Goal: Information Seeking & Learning: Compare options

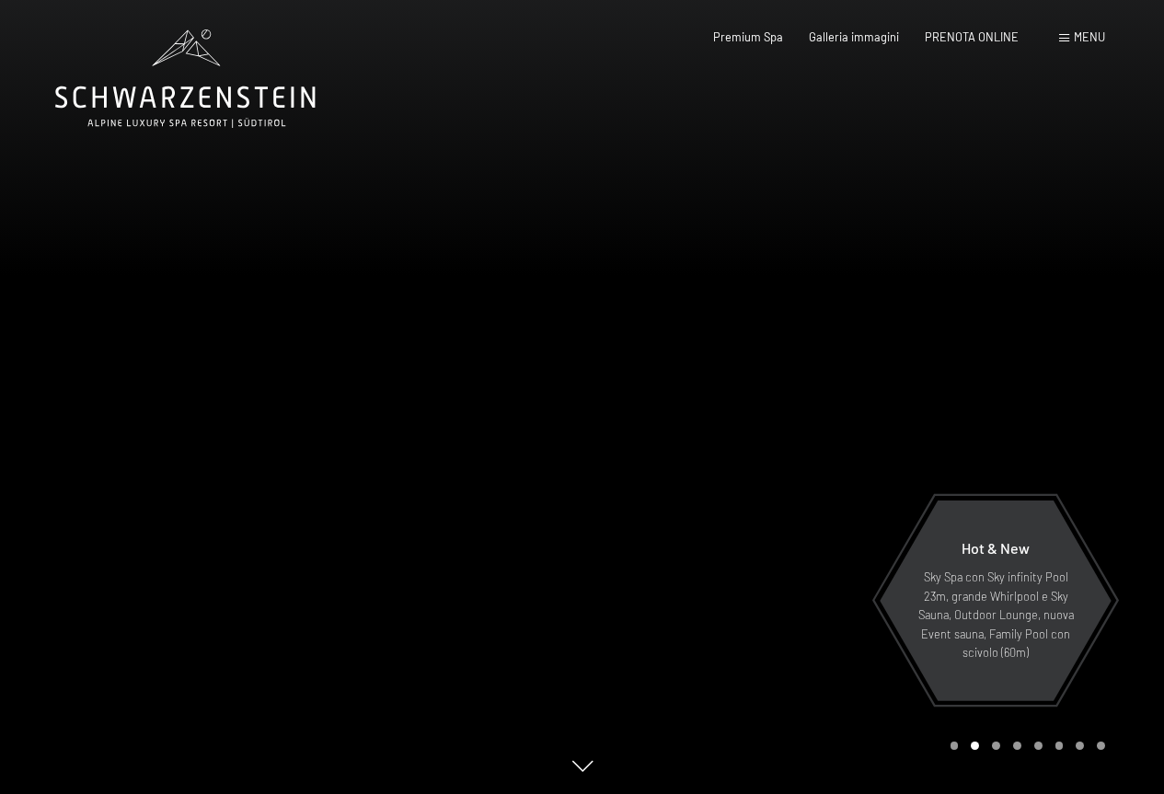
click at [1077, 41] on span "Menu" at bounding box center [1088, 36] width 31 height 15
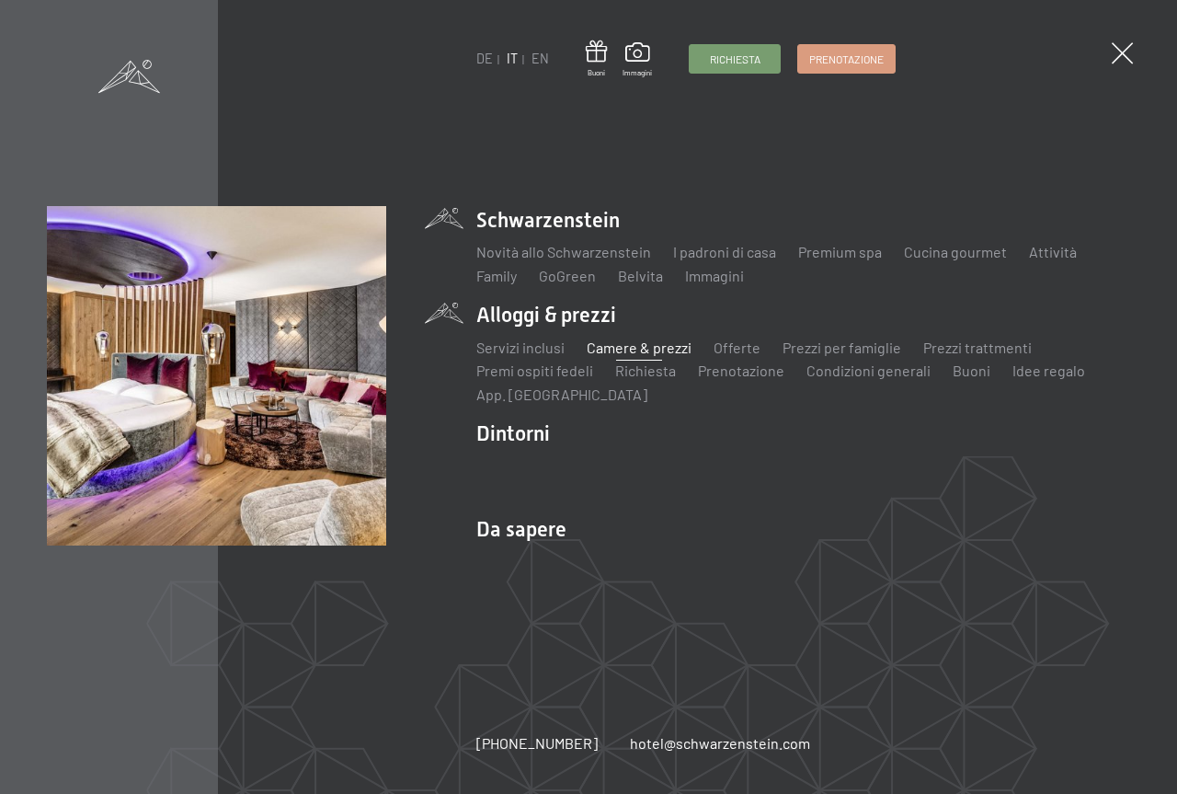
click at [642, 348] on link "Camere & prezzi" at bounding box center [639, 346] width 105 height 17
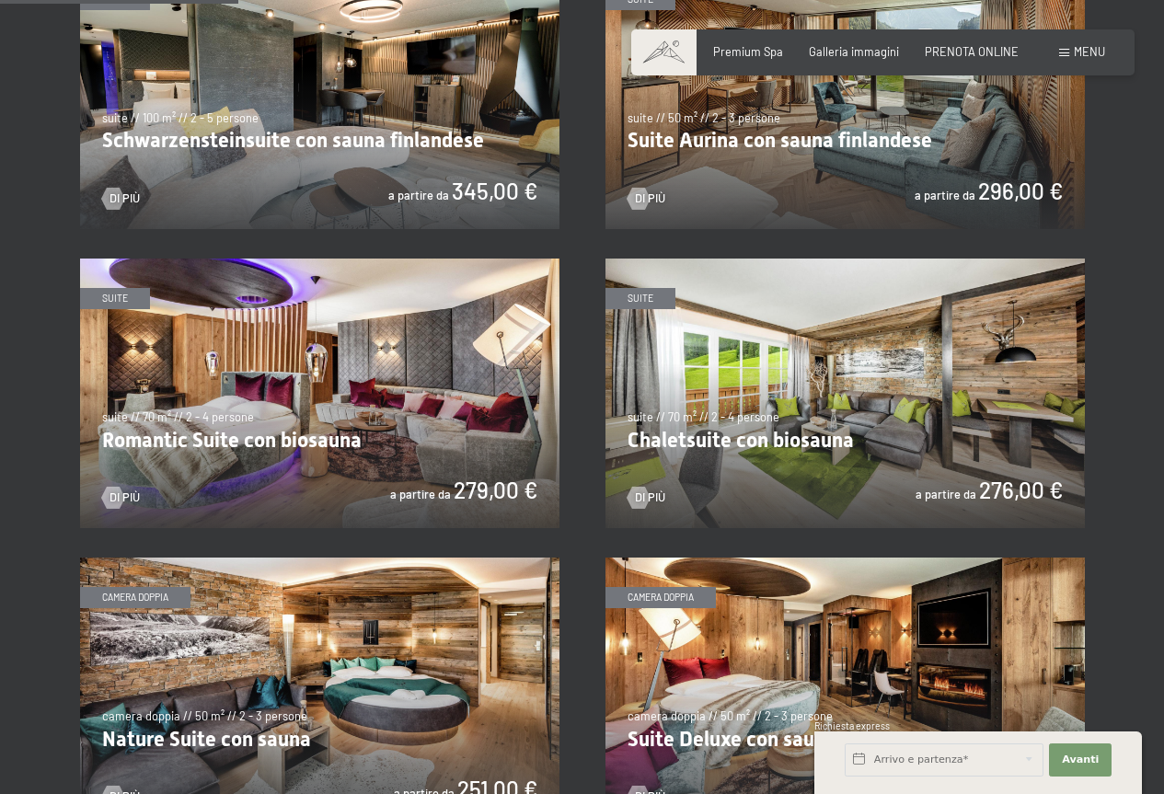
scroll to position [920, 0]
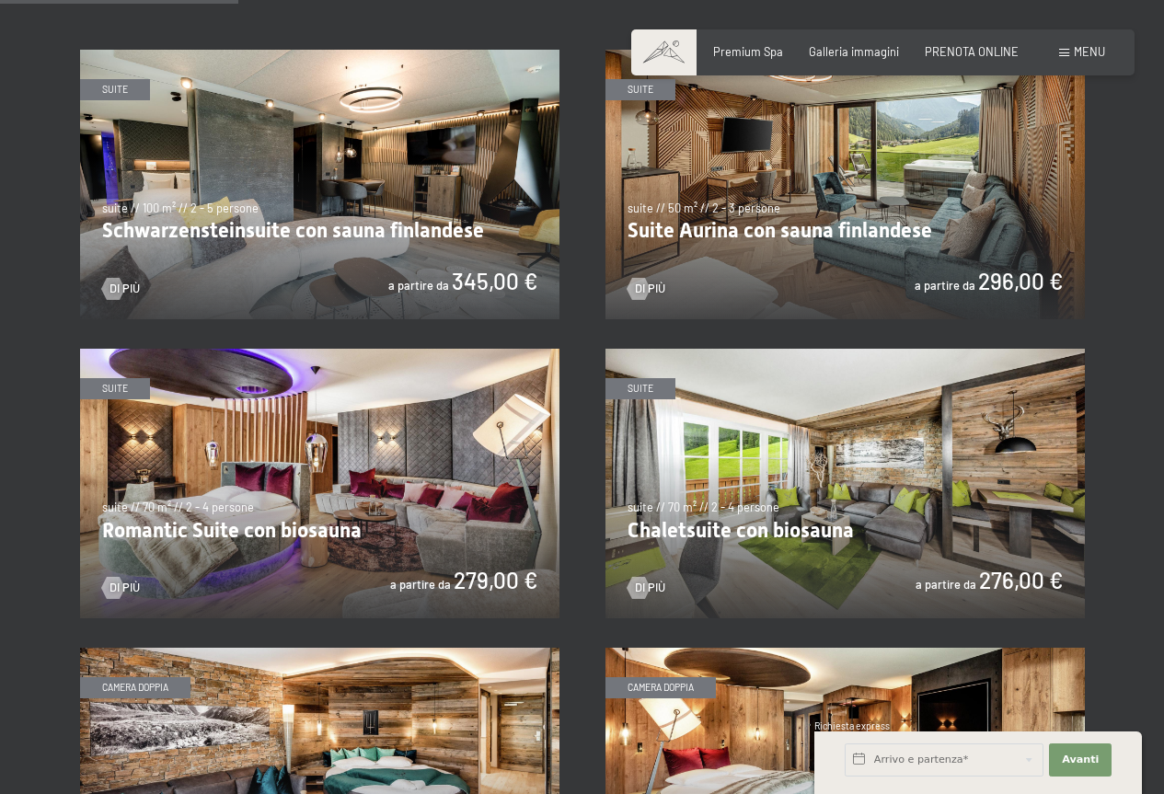
click at [316, 229] on img at bounding box center [319, 184] width 479 height 269
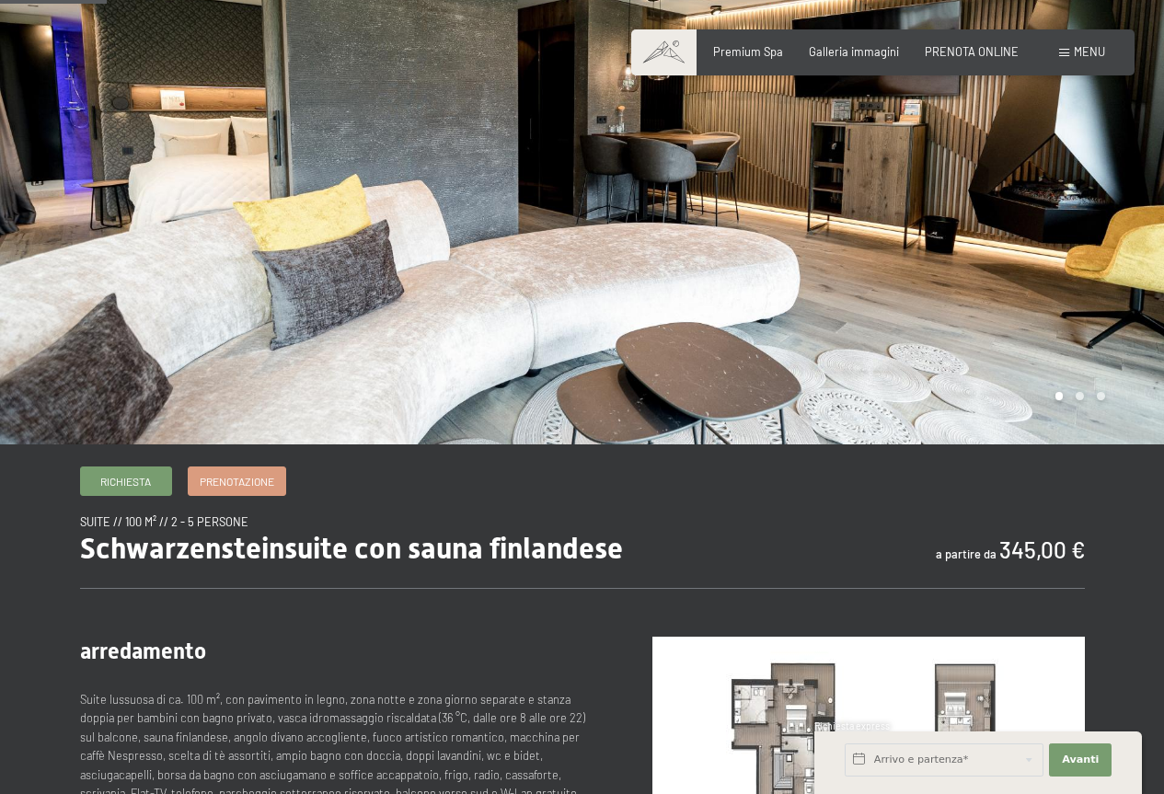
scroll to position [184, 0]
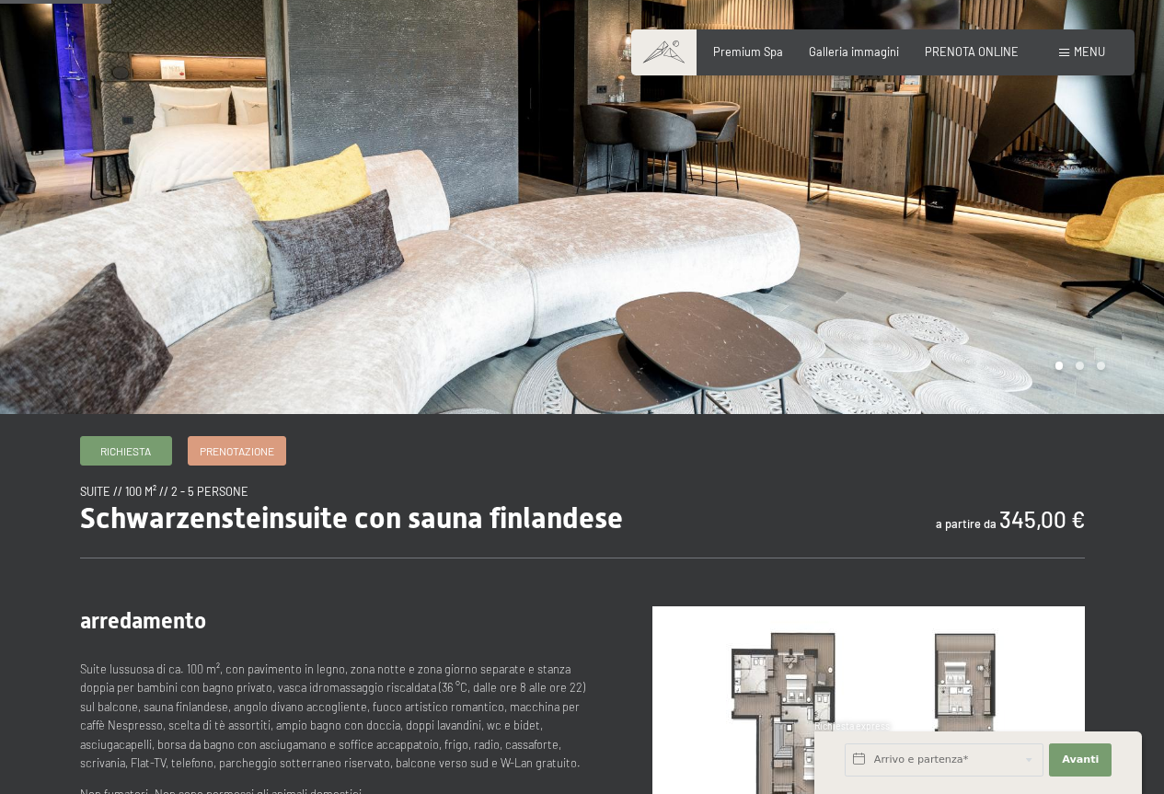
click at [960, 231] on div at bounding box center [873, 115] width 582 height 598
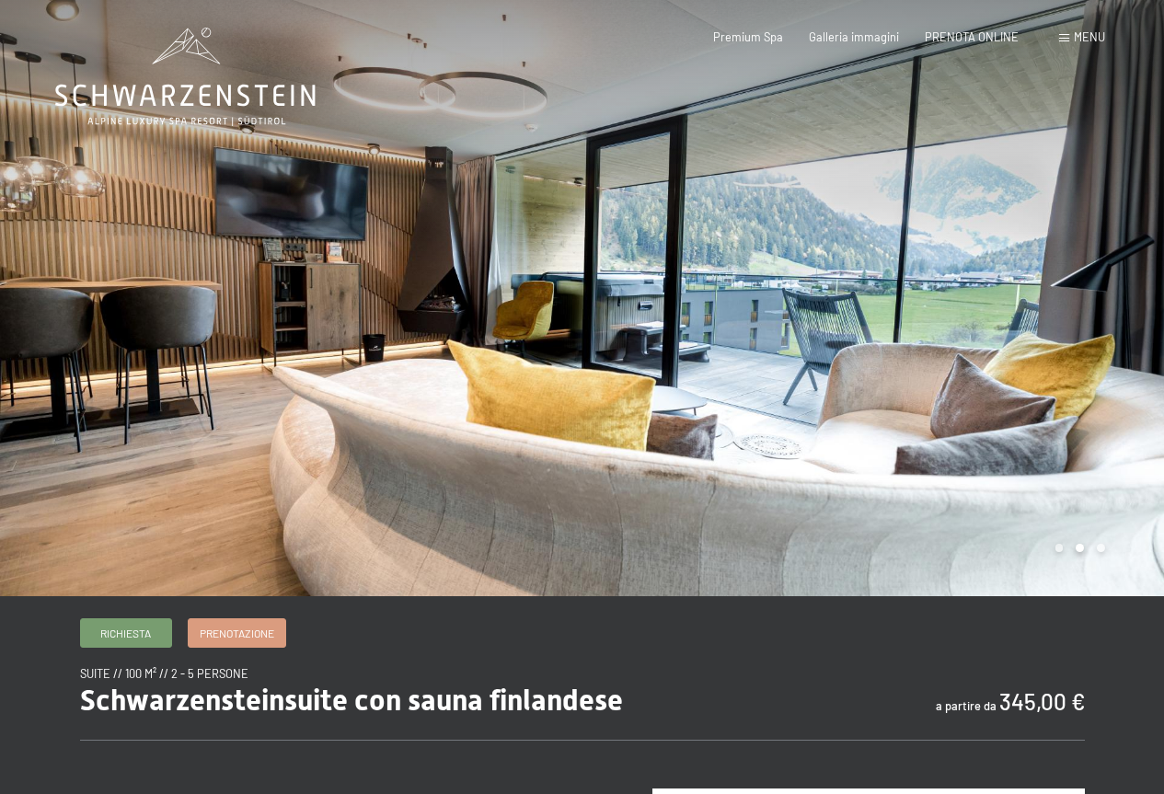
scroll to position [0, 0]
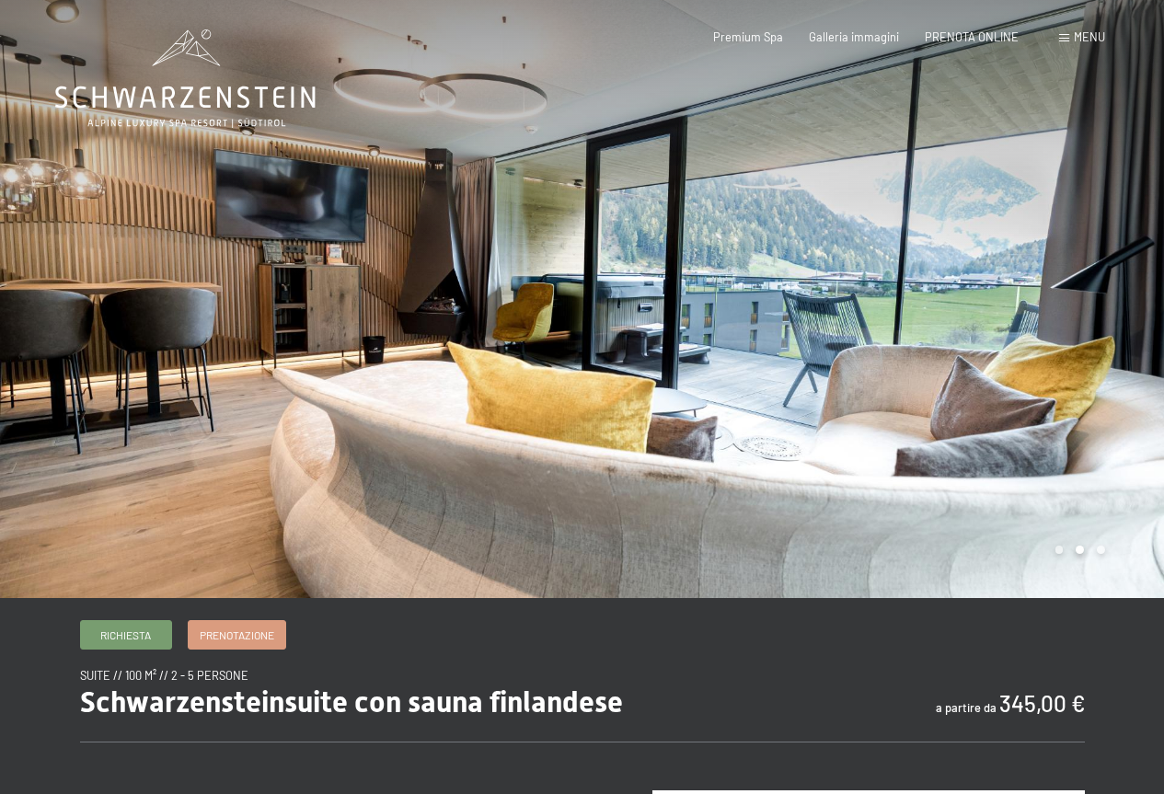
click at [1004, 300] on div at bounding box center [873, 299] width 582 height 598
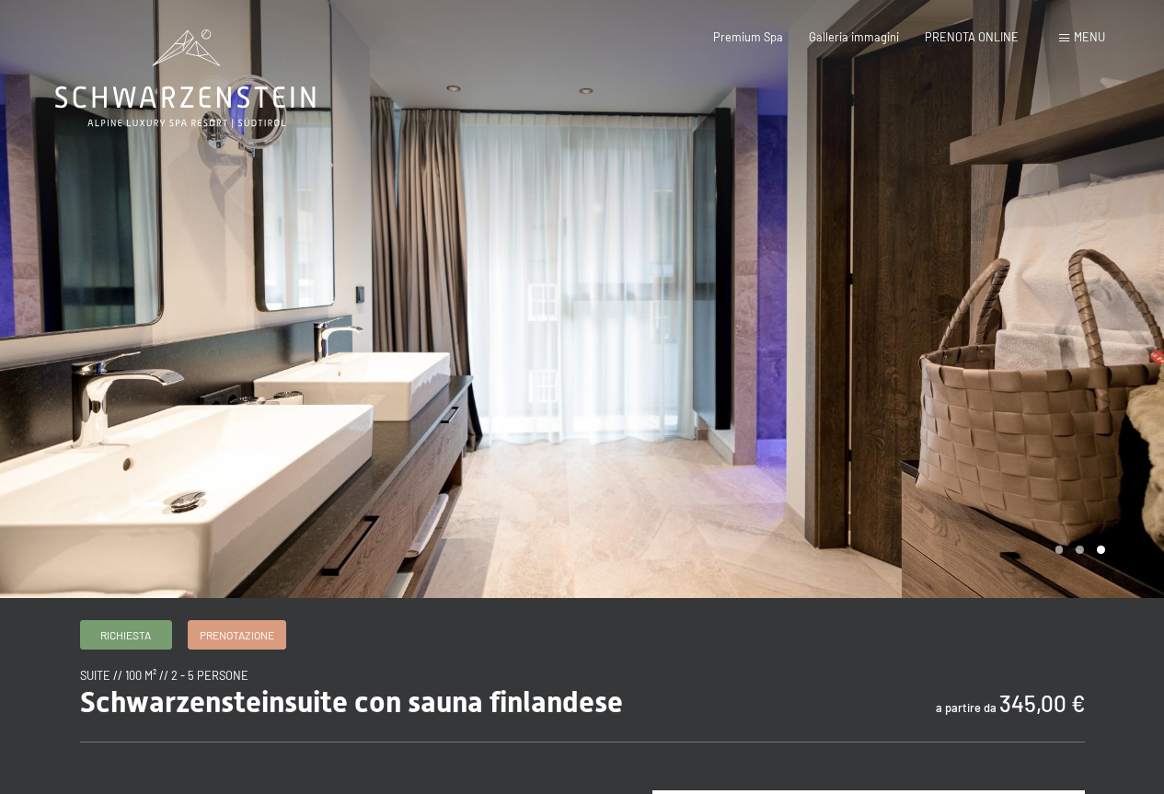
click at [1004, 300] on div at bounding box center [873, 299] width 582 height 598
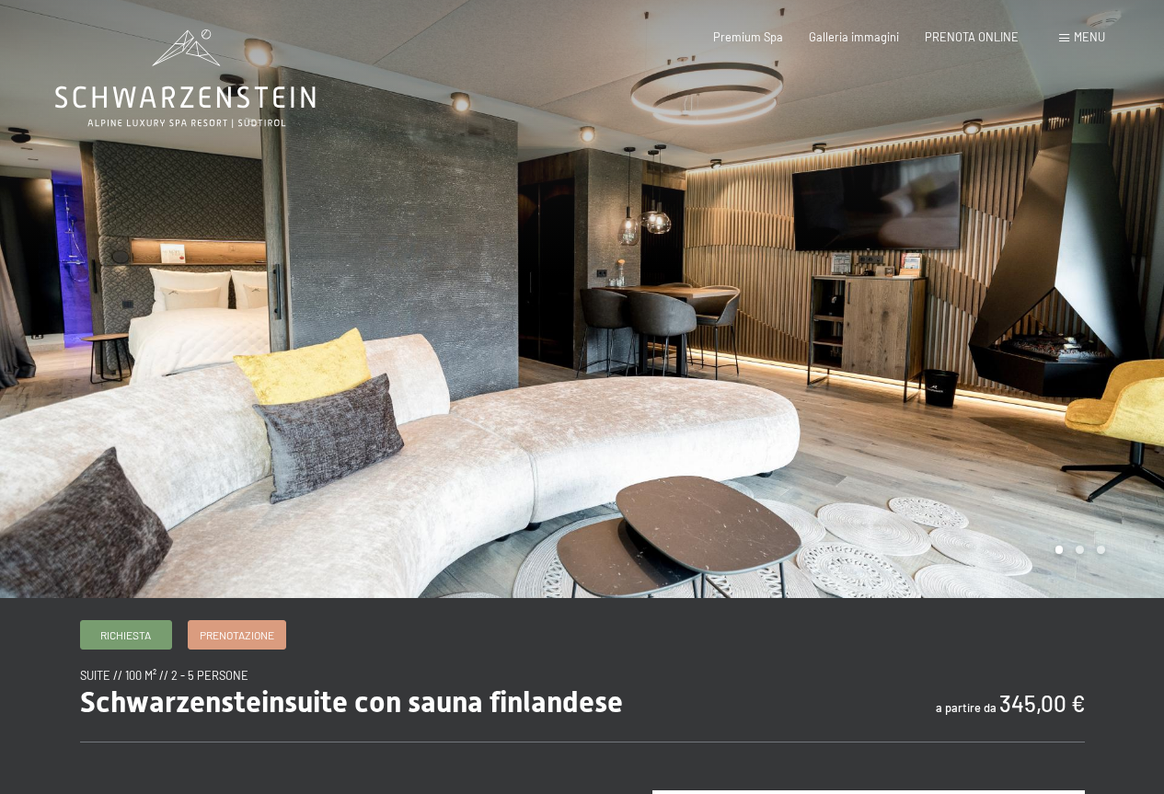
click at [1004, 300] on div at bounding box center [873, 299] width 582 height 598
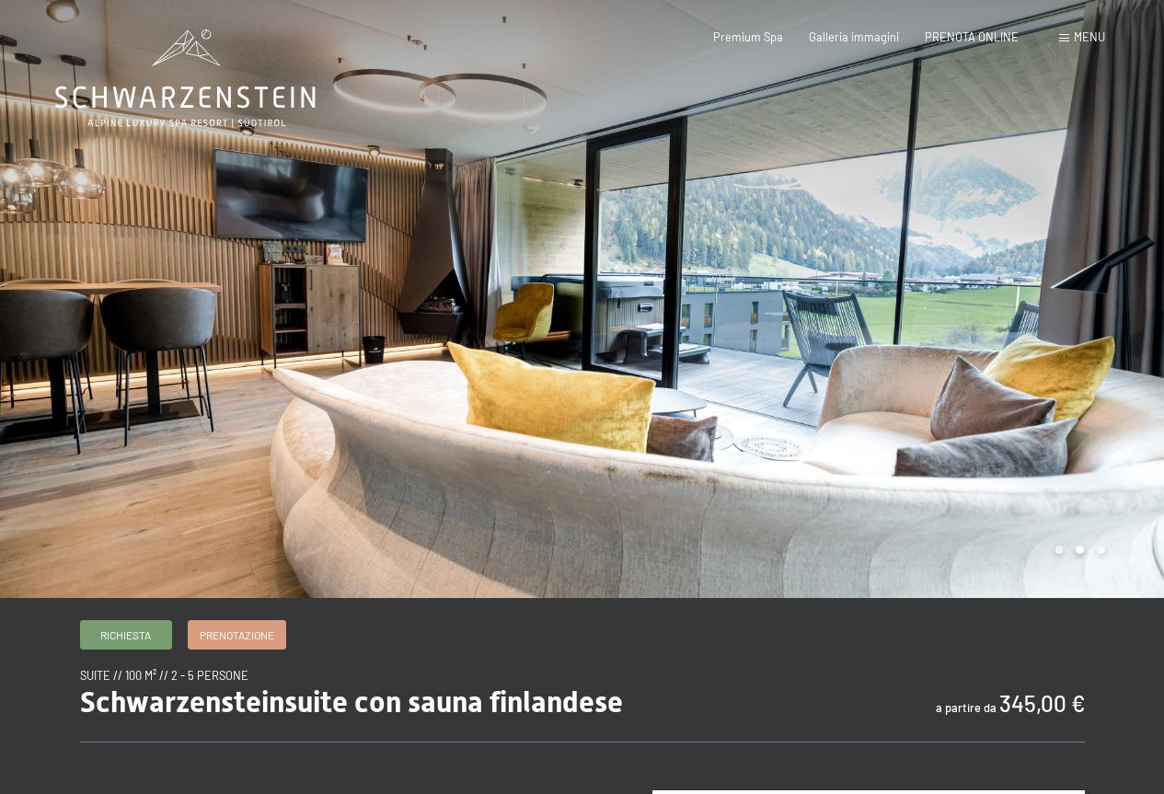
click at [1004, 301] on div at bounding box center [873, 299] width 582 height 598
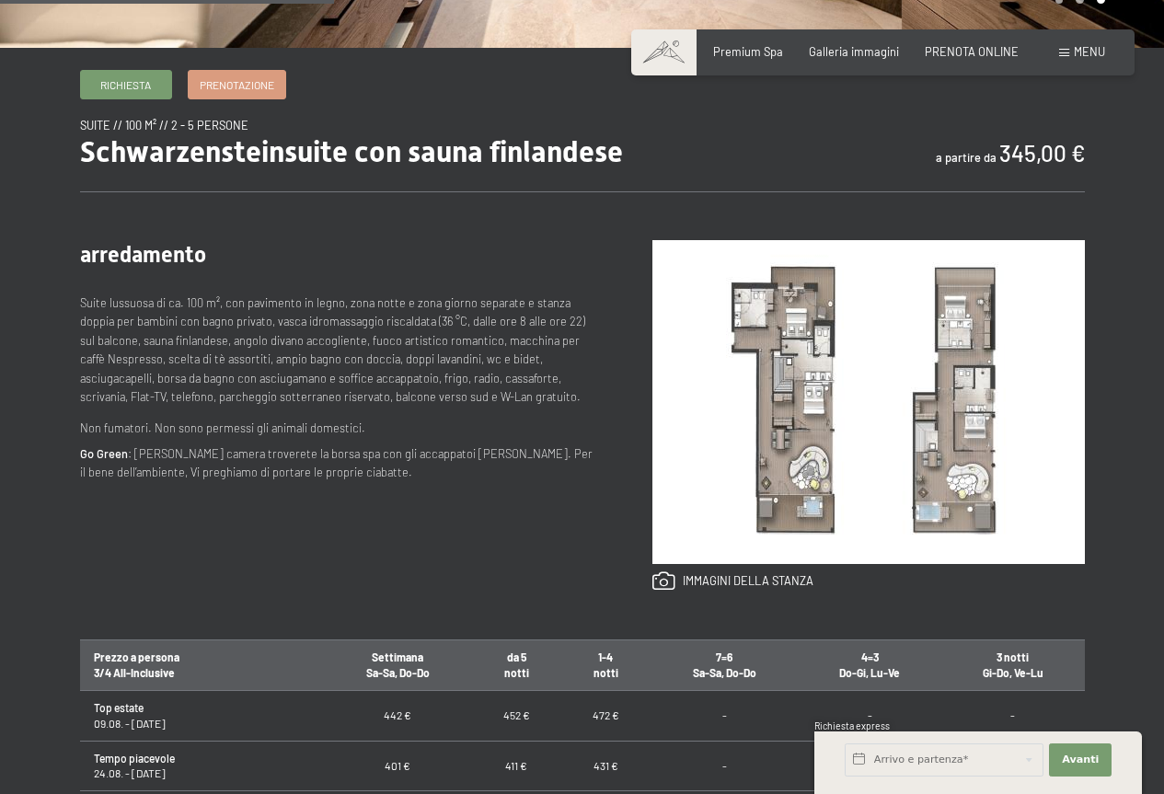
scroll to position [552, 0]
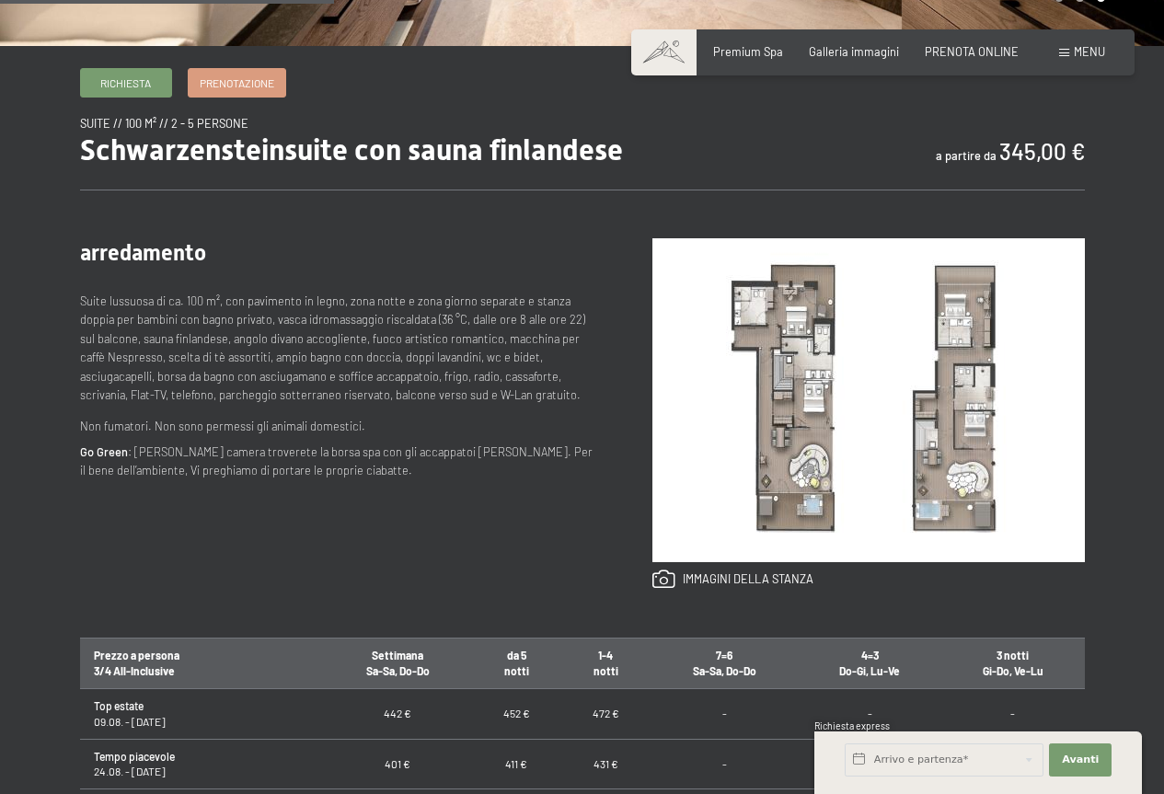
click at [843, 385] on img at bounding box center [868, 400] width 432 height 324
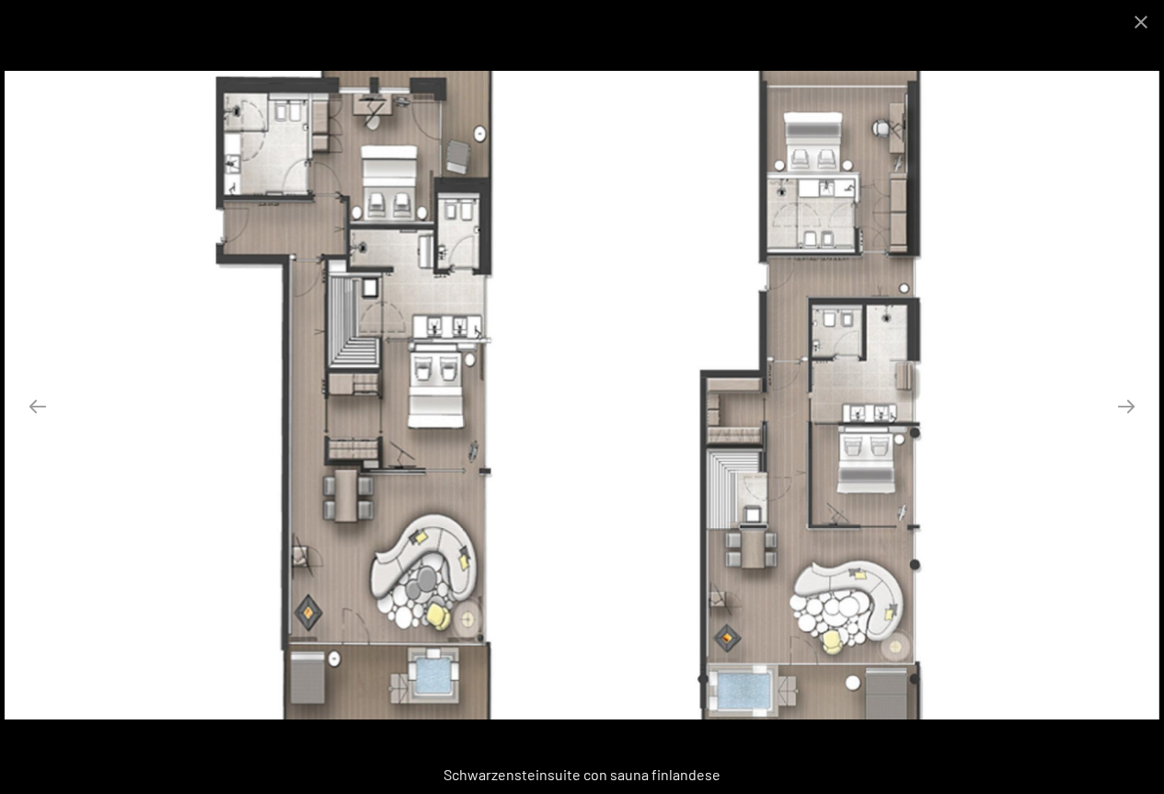
scroll to position [736, 0]
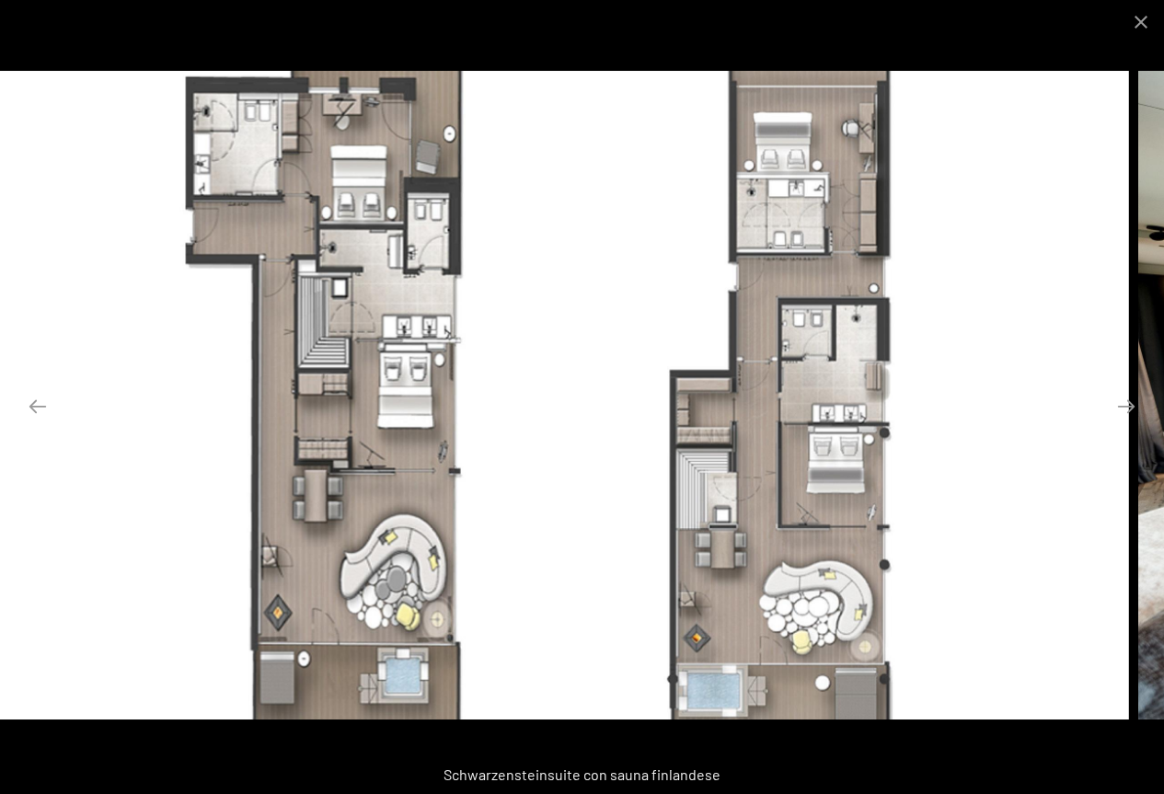
drag, startPoint x: 1037, startPoint y: 396, endPoint x: 1006, endPoint y: 327, distance: 75.4
click at [1006, 327] on img at bounding box center [551, 395] width 1154 height 649
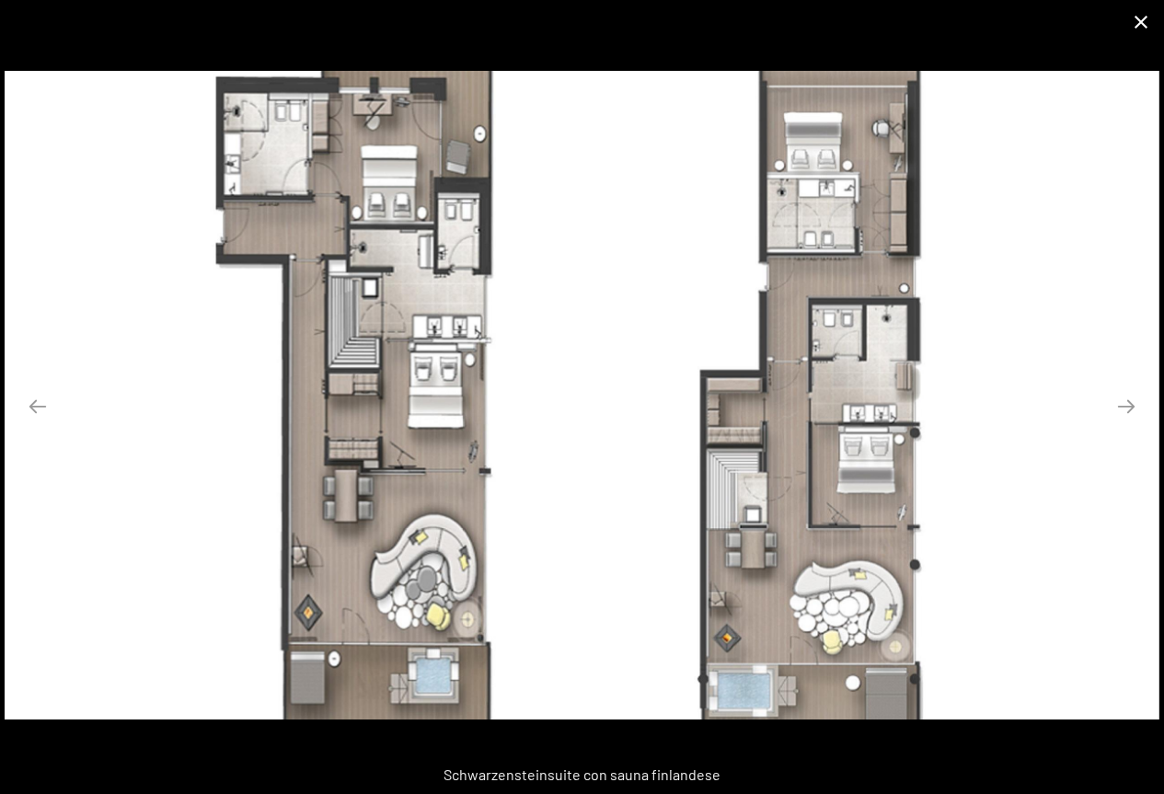
click at [1141, 25] on button "Close gallery" at bounding box center [1141, 21] width 46 height 43
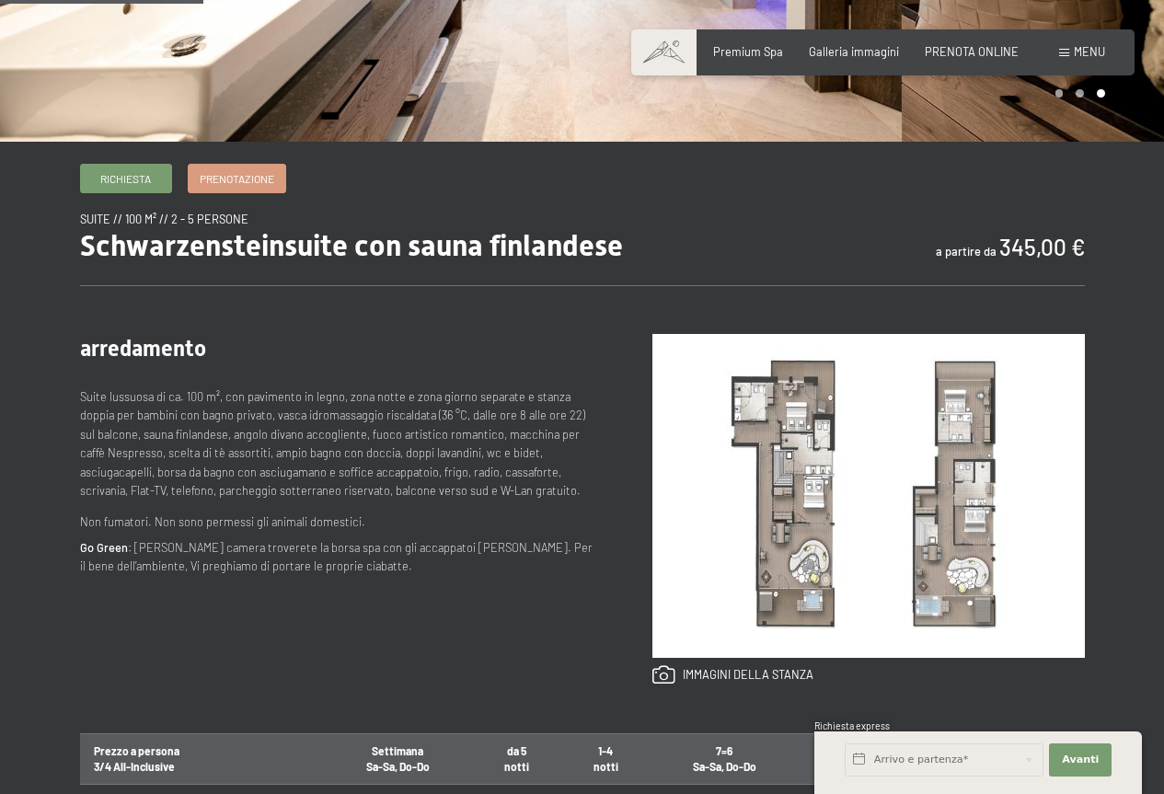
scroll to position [276, 0]
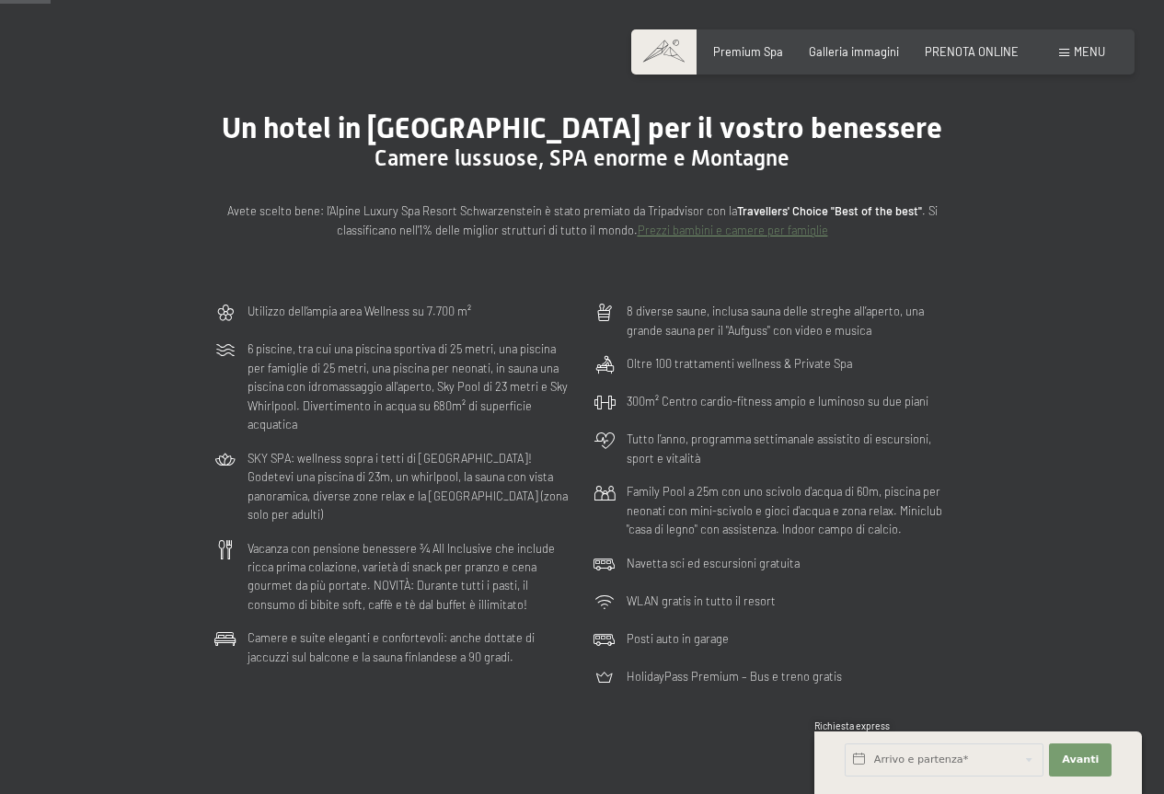
scroll to position [644, 0]
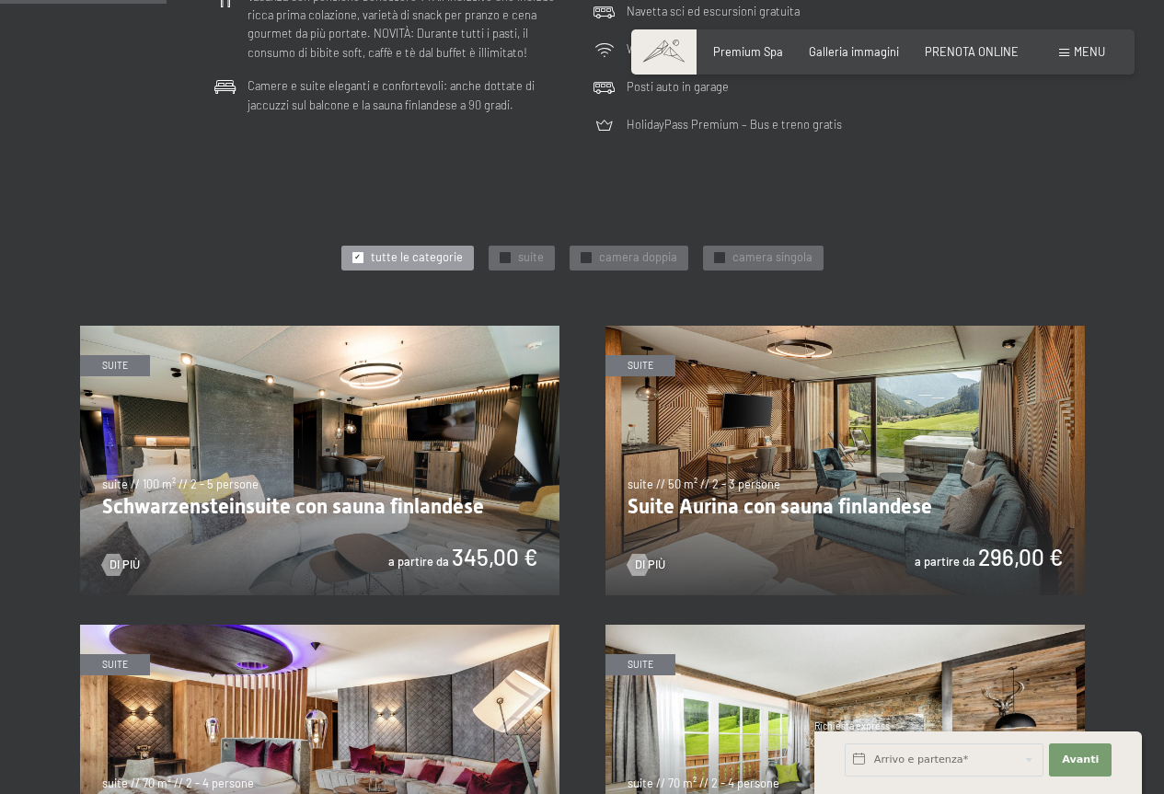
click at [879, 478] on img at bounding box center [844, 460] width 479 height 269
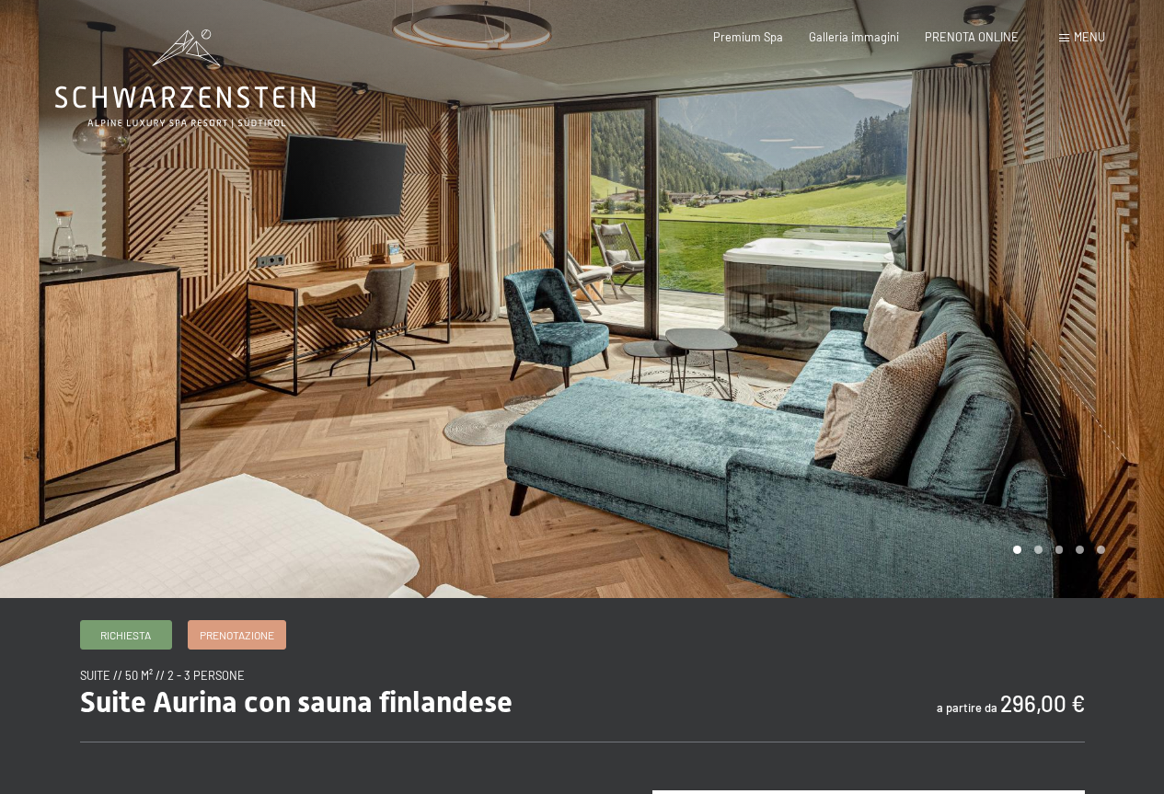
click at [1072, 391] on div at bounding box center [873, 299] width 582 height 598
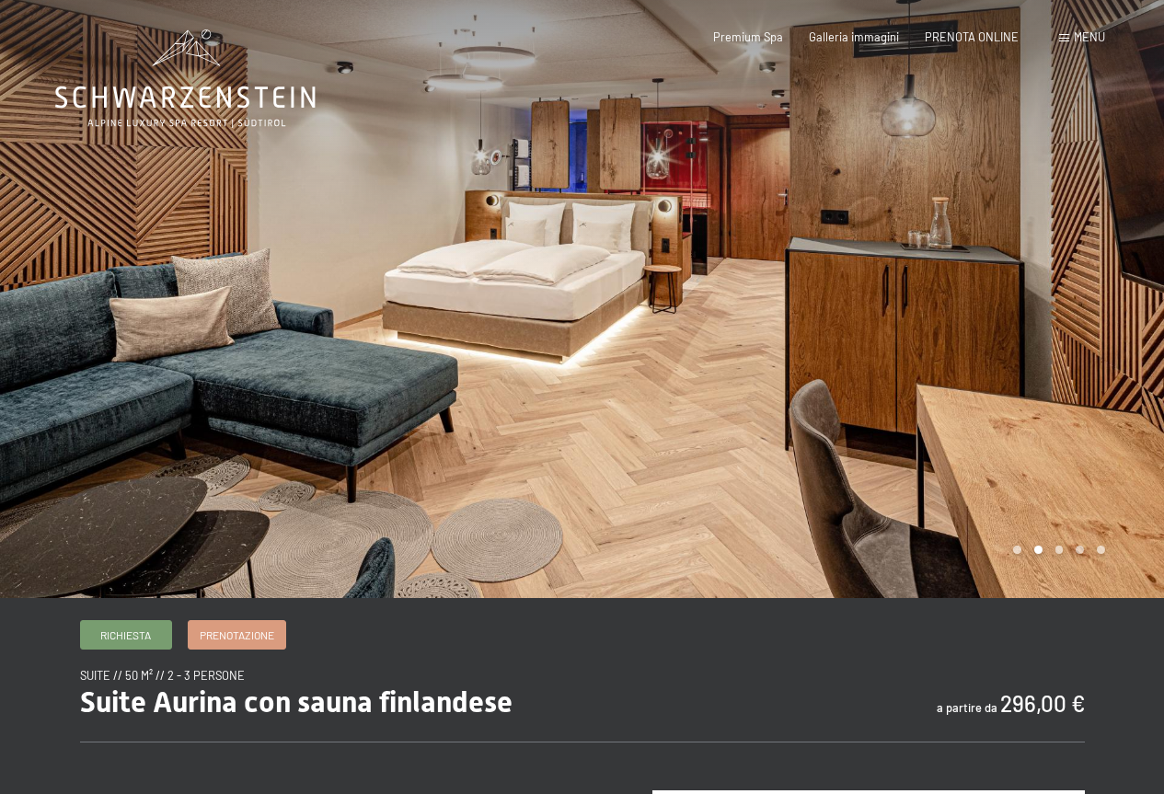
click at [1065, 391] on div at bounding box center [873, 299] width 582 height 598
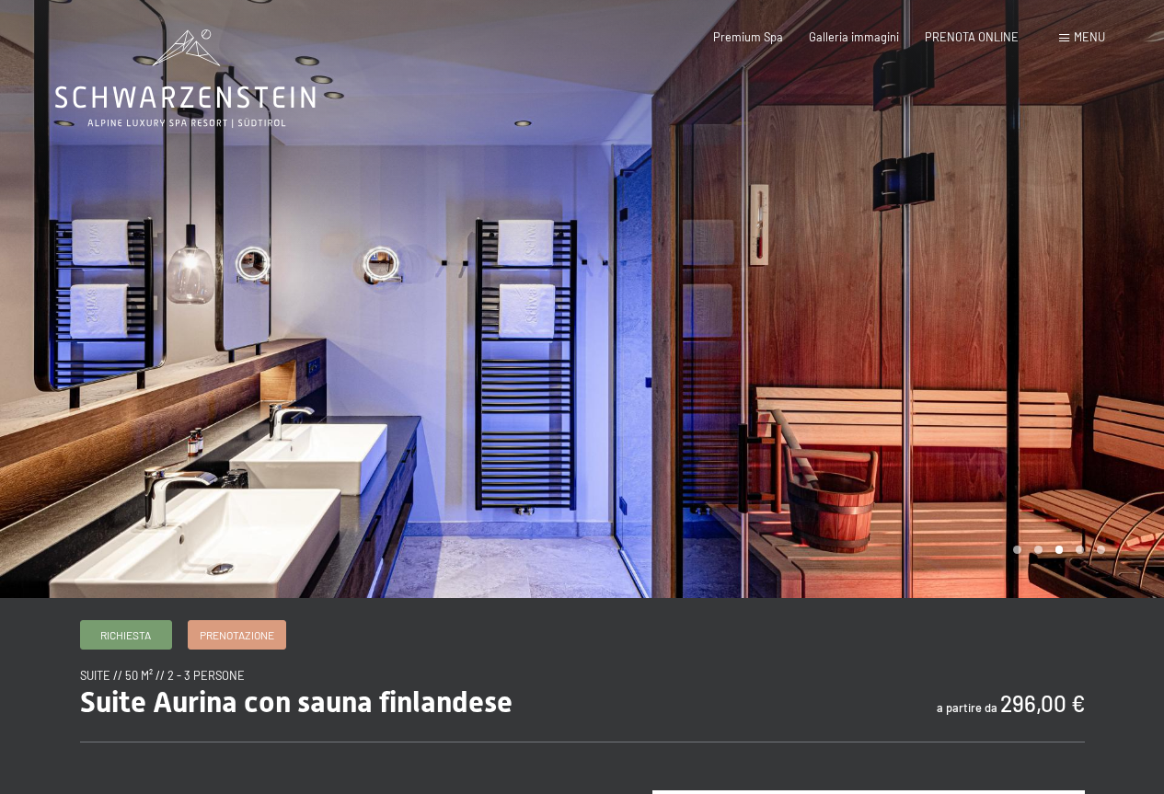
click at [1043, 376] on div at bounding box center [873, 299] width 582 height 598
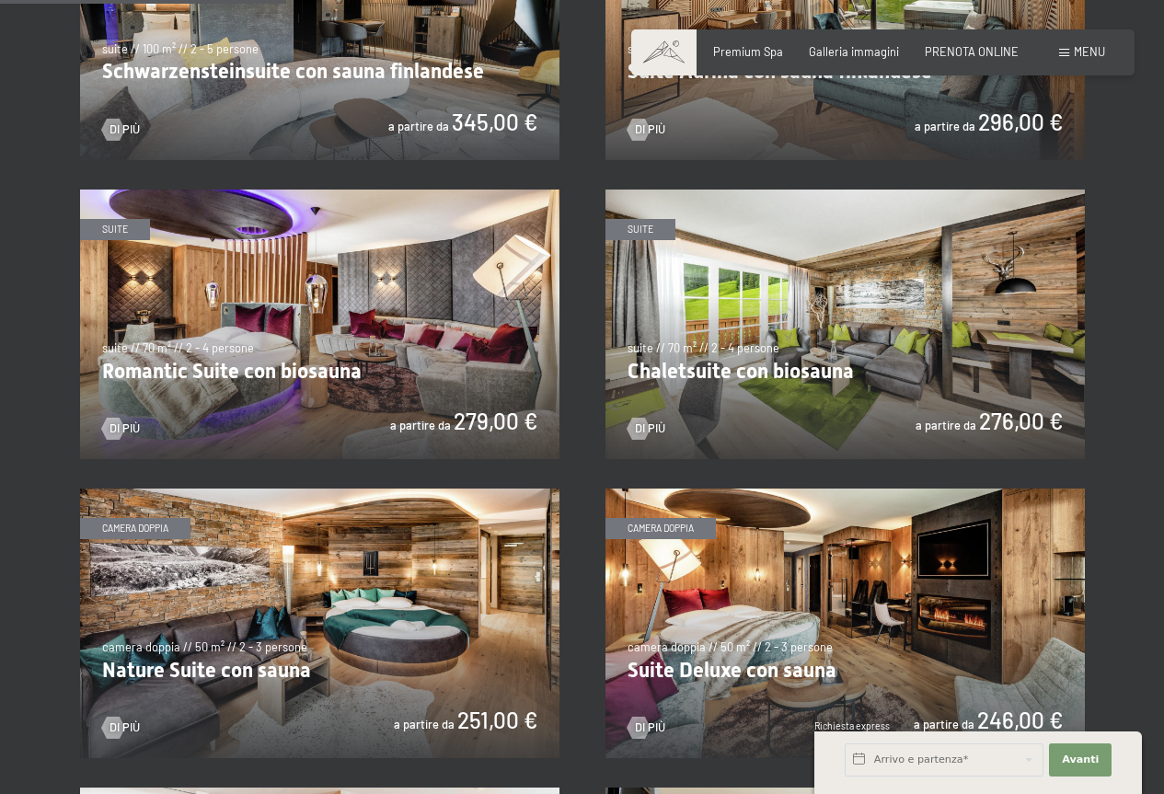
scroll to position [1104, 0]
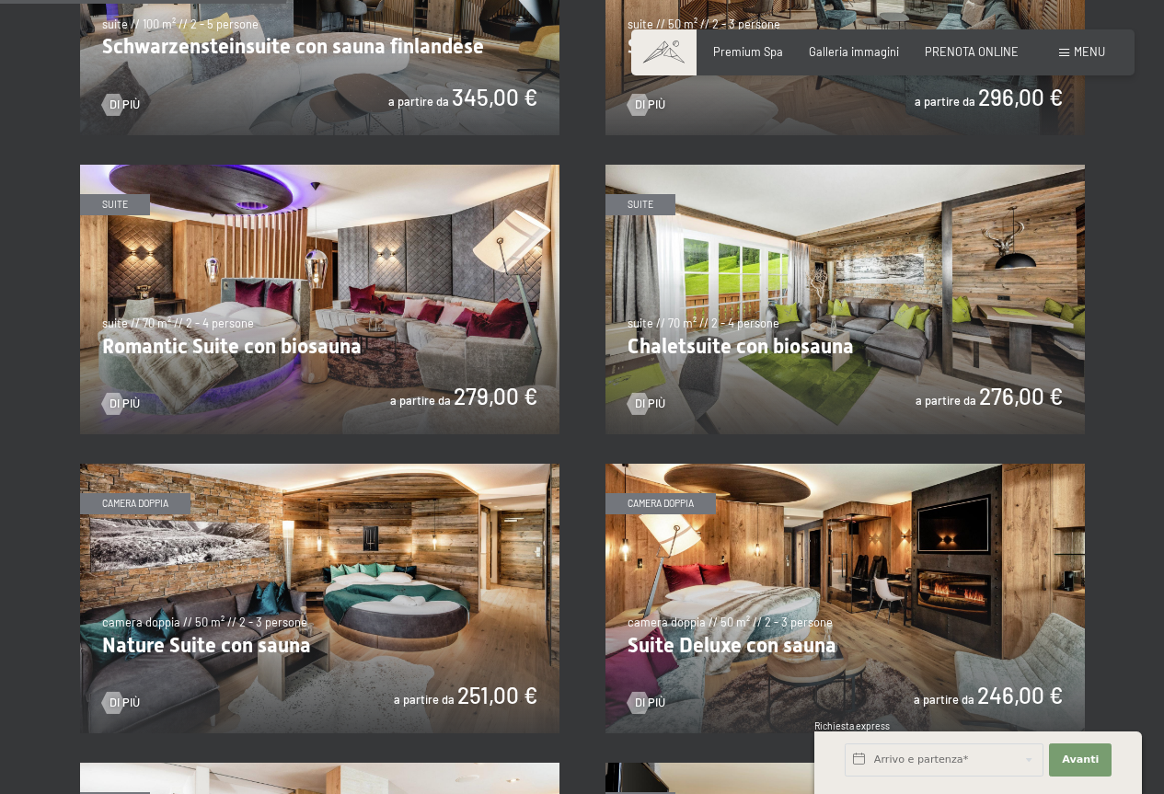
click at [463, 578] on img at bounding box center [319, 598] width 479 height 269
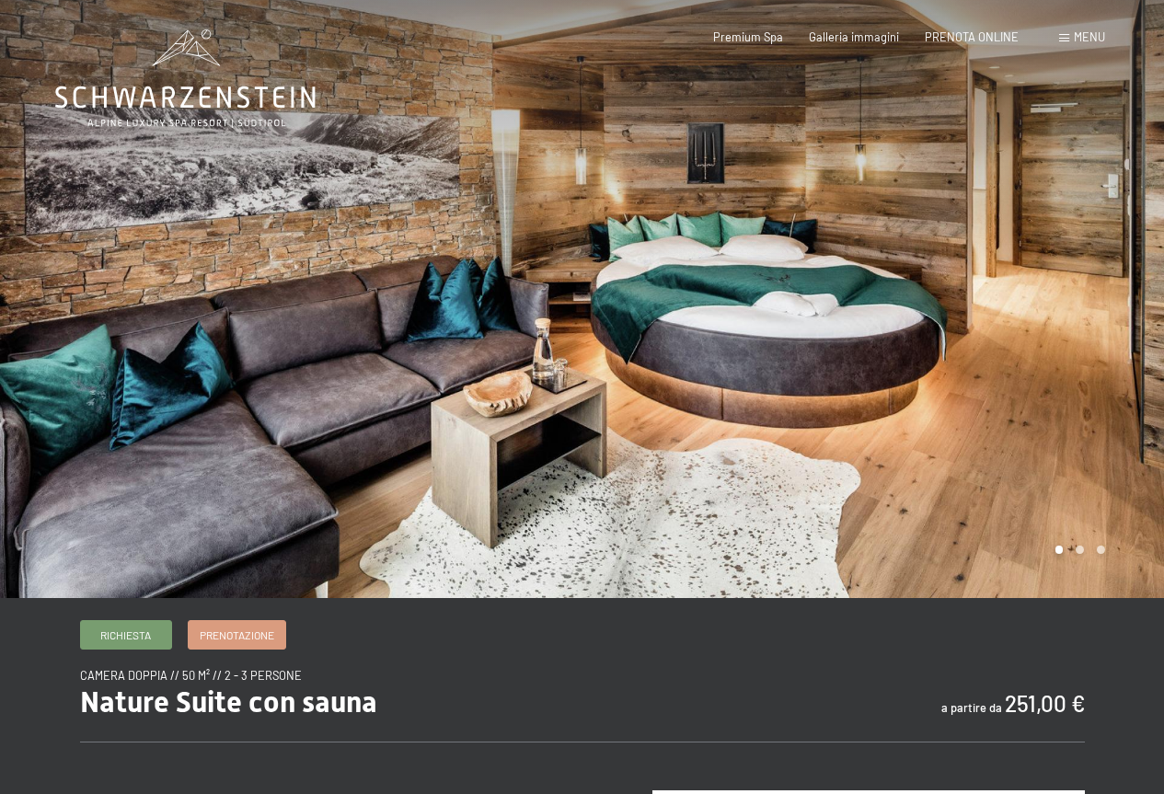
click at [1058, 345] on div at bounding box center [873, 299] width 582 height 598
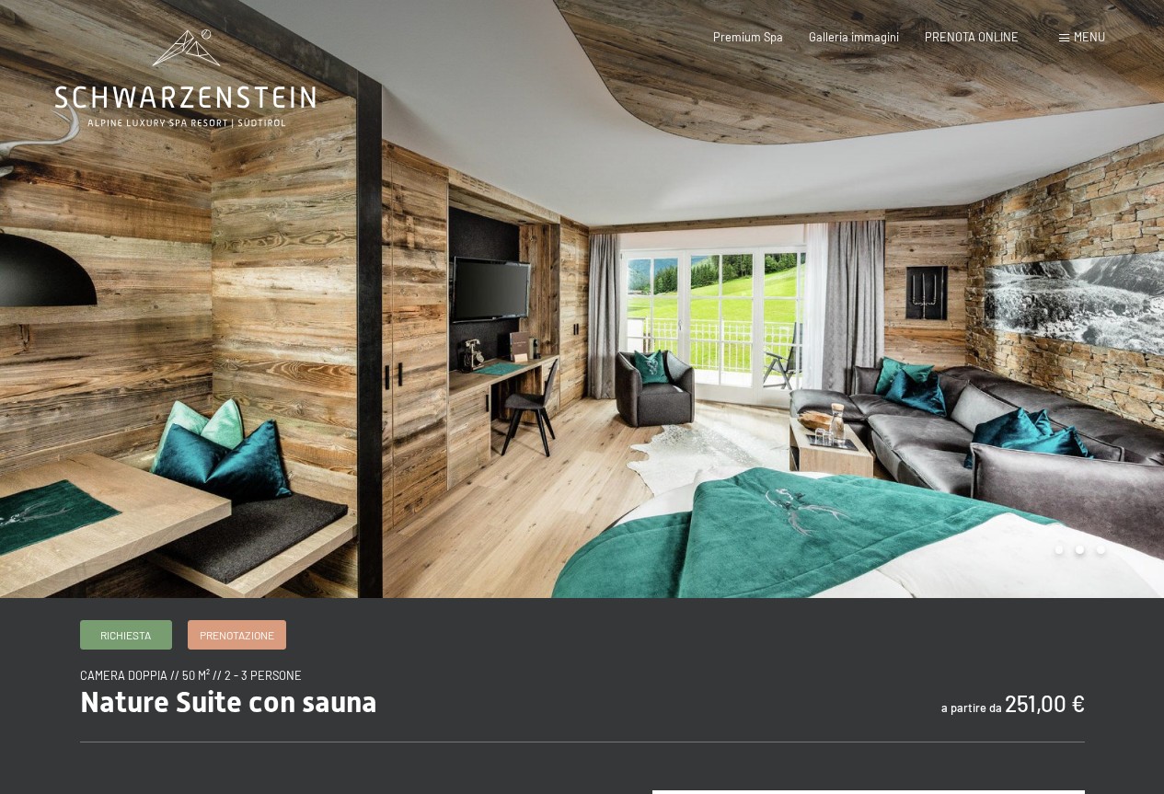
click at [1058, 347] on div at bounding box center [873, 299] width 582 height 598
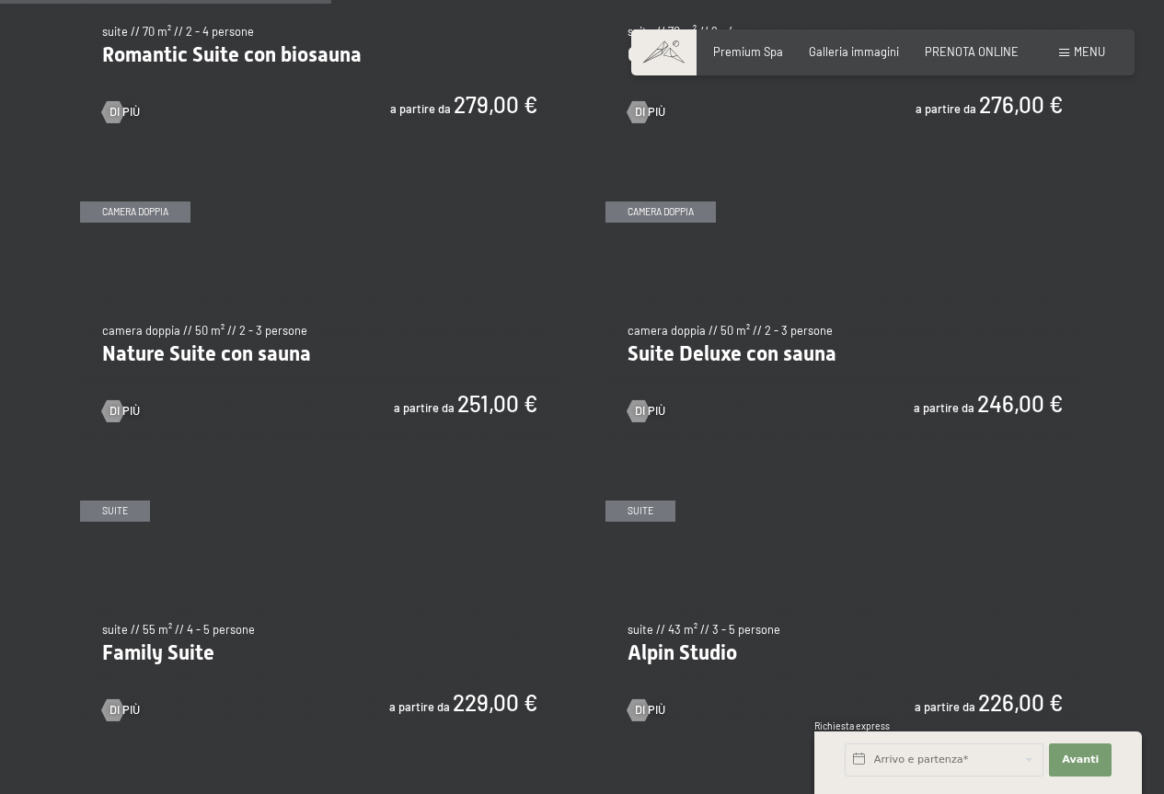
scroll to position [1104, 0]
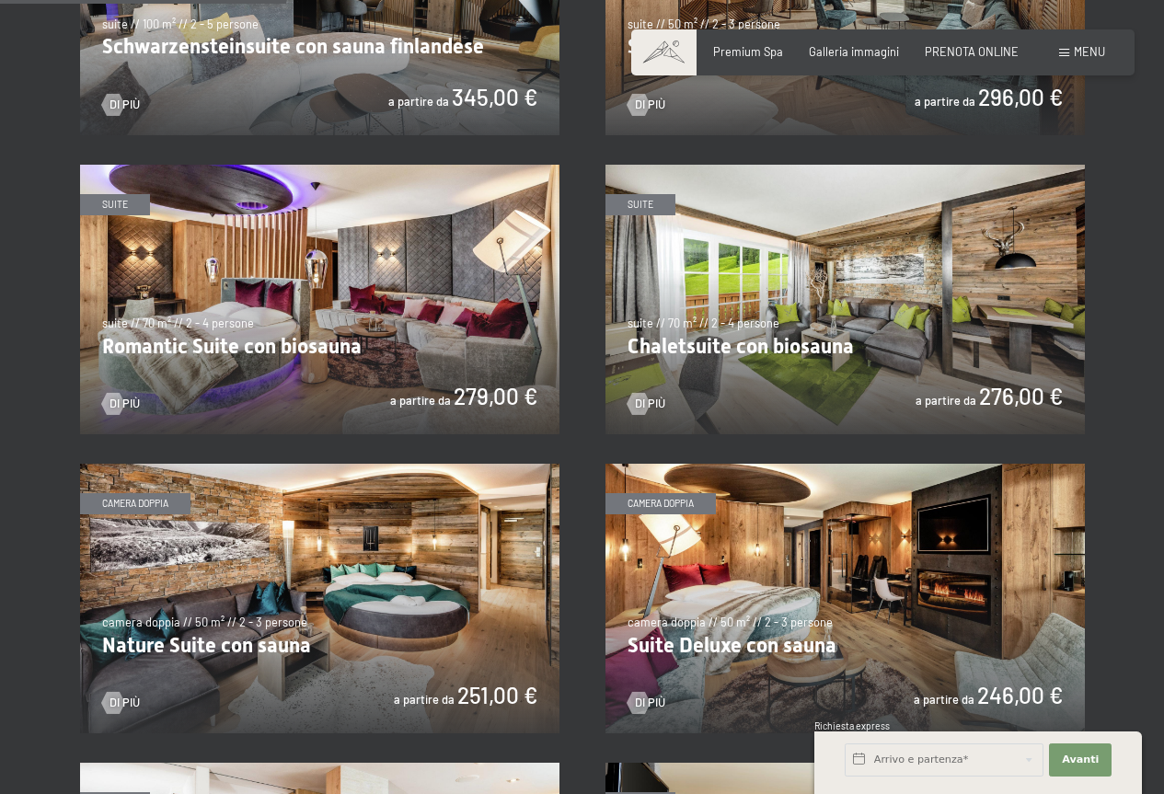
click at [363, 315] on img at bounding box center [319, 299] width 479 height 269
